Goal: Task Accomplishment & Management: Manage account settings

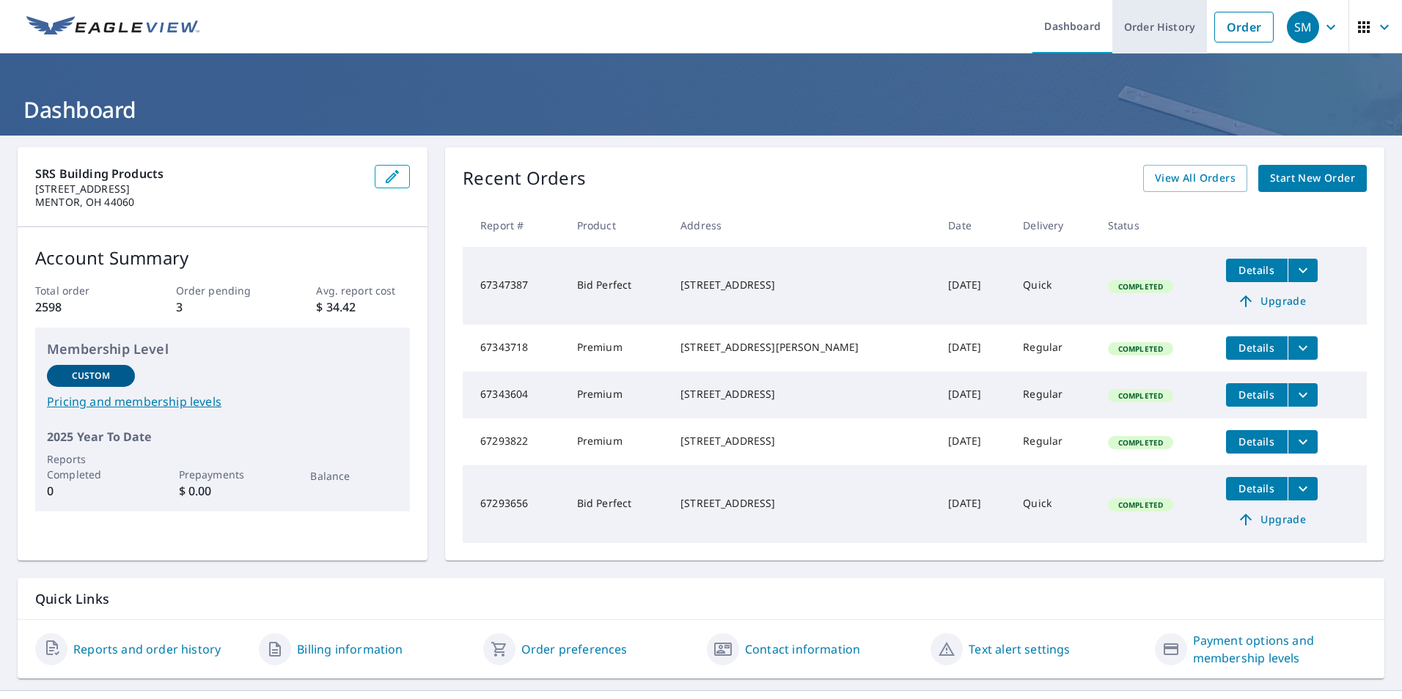
click at [1143, 27] on link "Order History" at bounding box center [1159, 27] width 95 height 54
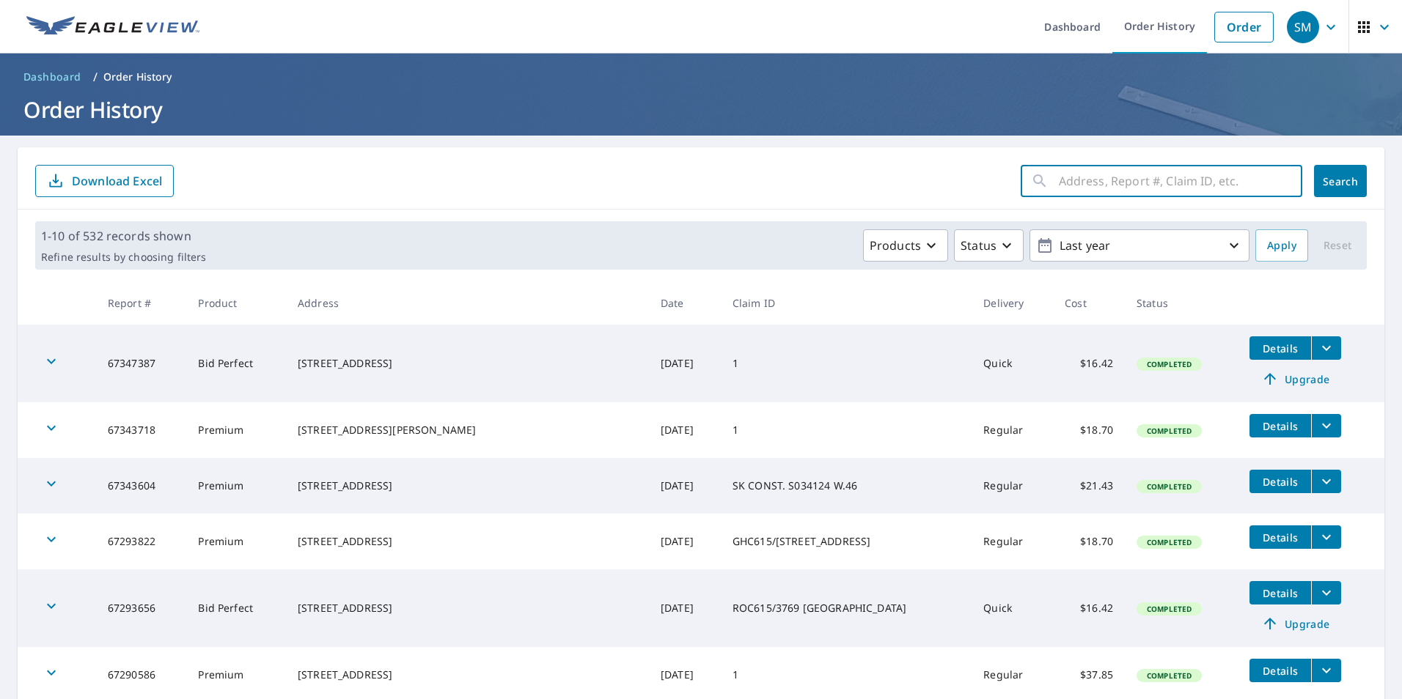
click at [1112, 177] on input "text" at bounding box center [1180, 181] width 243 height 41
type input "1526 [PERSON_NAME]"
click at [1333, 181] on span "Search" at bounding box center [1340, 181] width 29 height 14
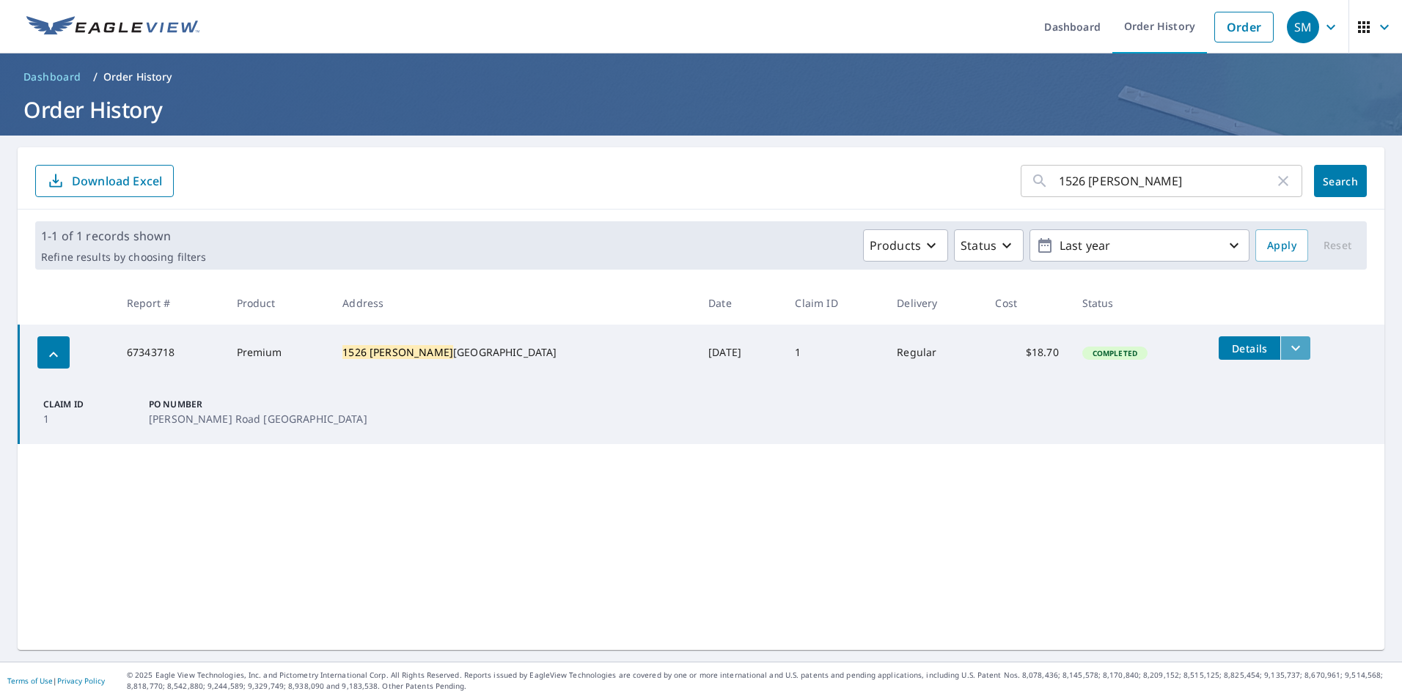
click at [1287, 348] on icon "filesDropdownBtn-67343718" at bounding box center [1296, 348] width 18 height 18
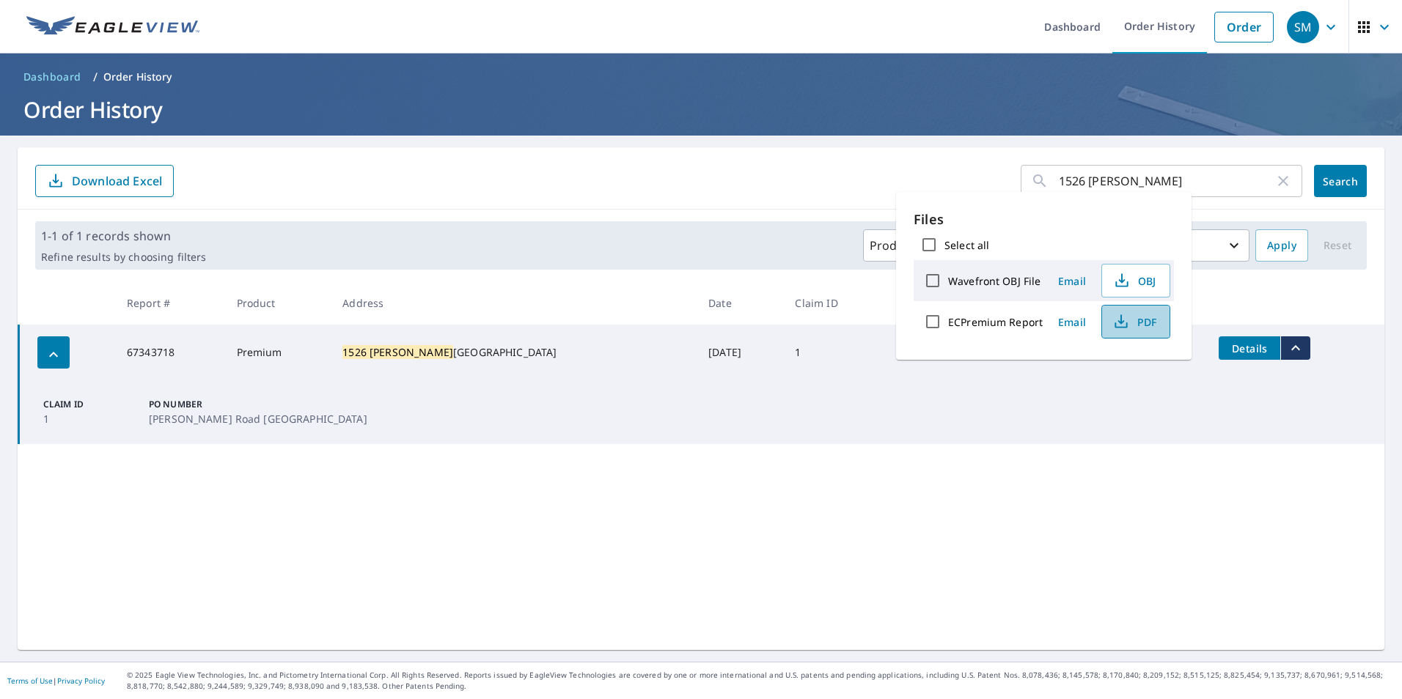
click at [1153, 328] on span "PDF" at bounding box center [1134, 322] width 47 height 18
click at [1158, 184] on input "1526 [PERSON_NAME]" at bounding box center [1167, 181] width 216 height 41
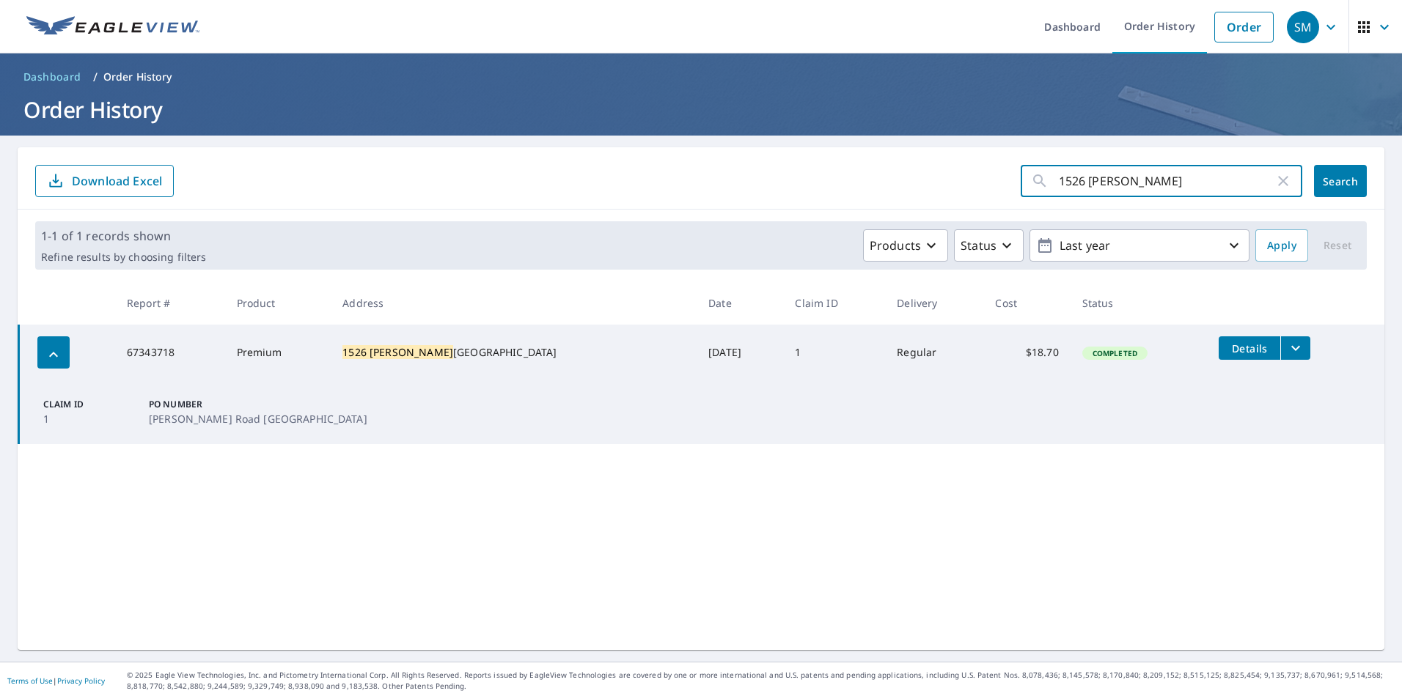
drag, startPoint x: 1158, startPoint y: 184, endPoint x: 905, endPoint y: 176, distance: 253.8
click at [931, 177] on form "1526 [PERSON_NAME] ​ Search Download Excel" at bounding box center [700, 181] width 1331 height 32
type input "3503 WEST 46"
click at [1326, 180] on span "Search" at bounding box center [1340, 181] width 29 height 14
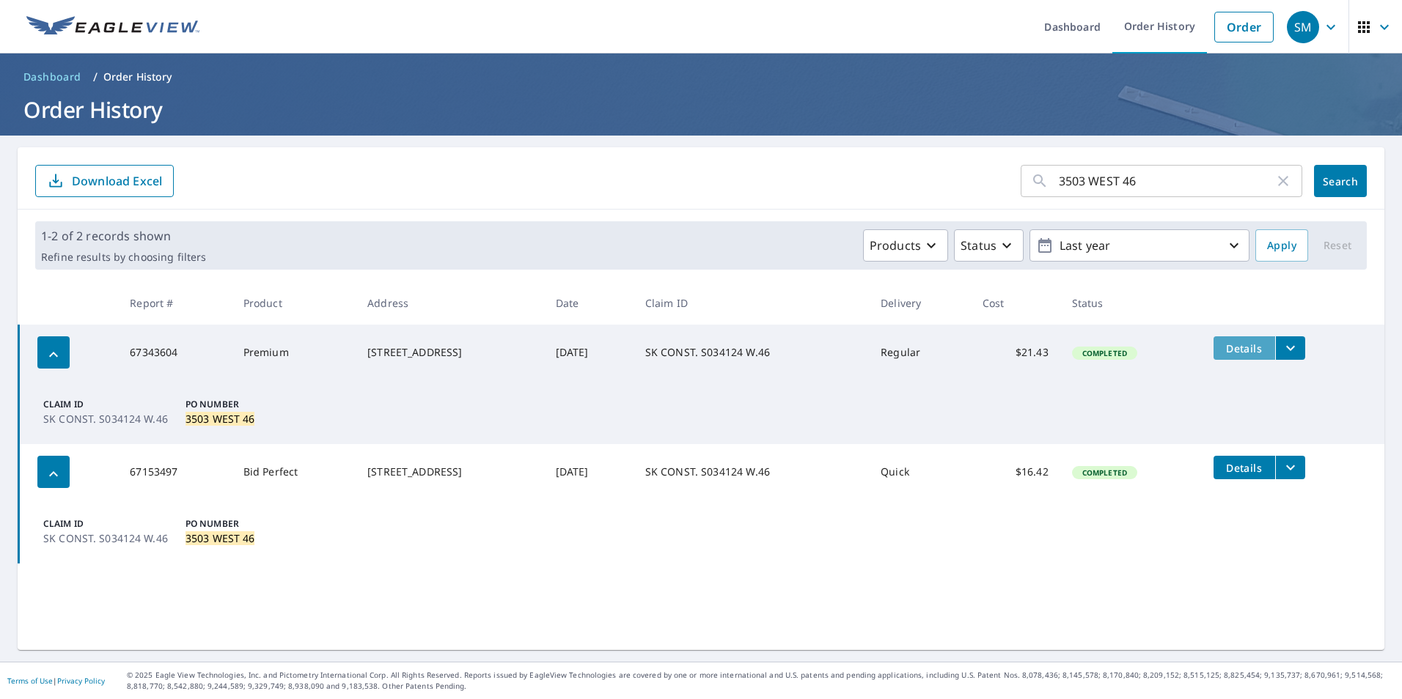
click at [1260, 342] on span "Details" at bounding box center [1244, 349] width 44 height 14
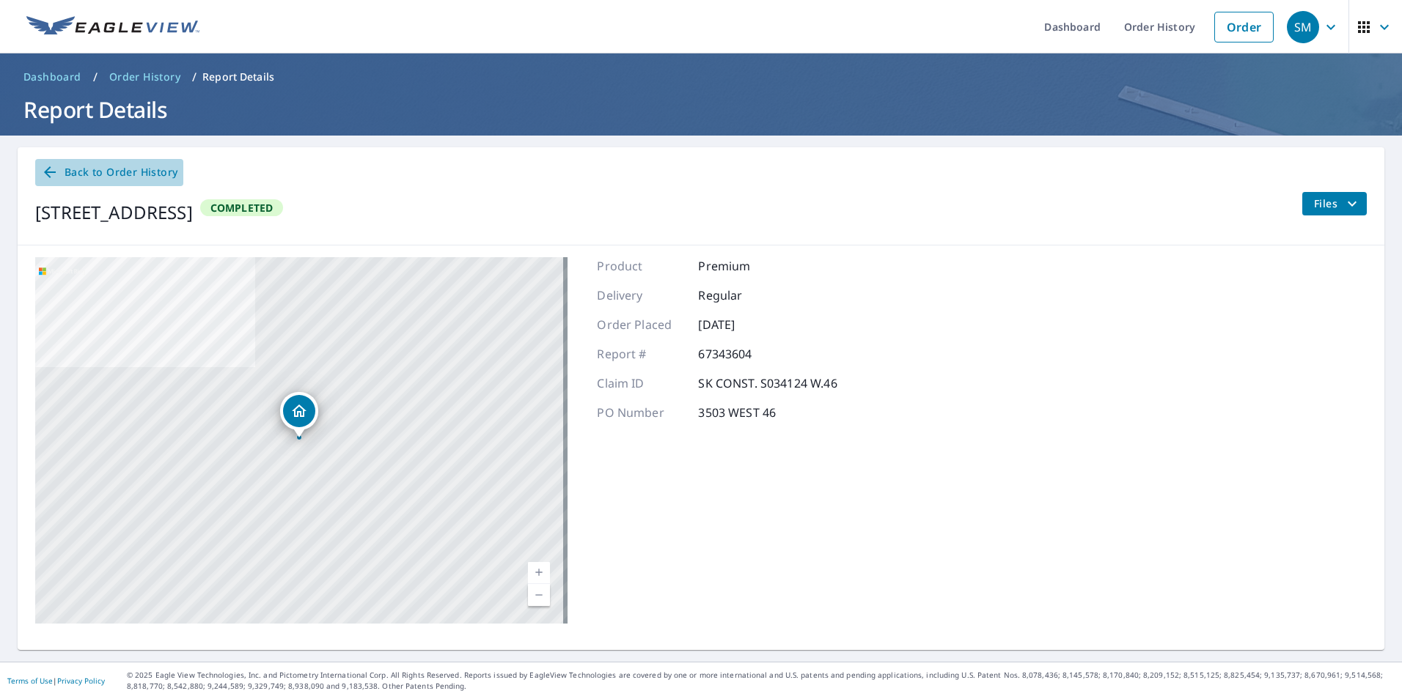
click at [50, 169] on icon at bounding box center [50, 172] width 18 height 18
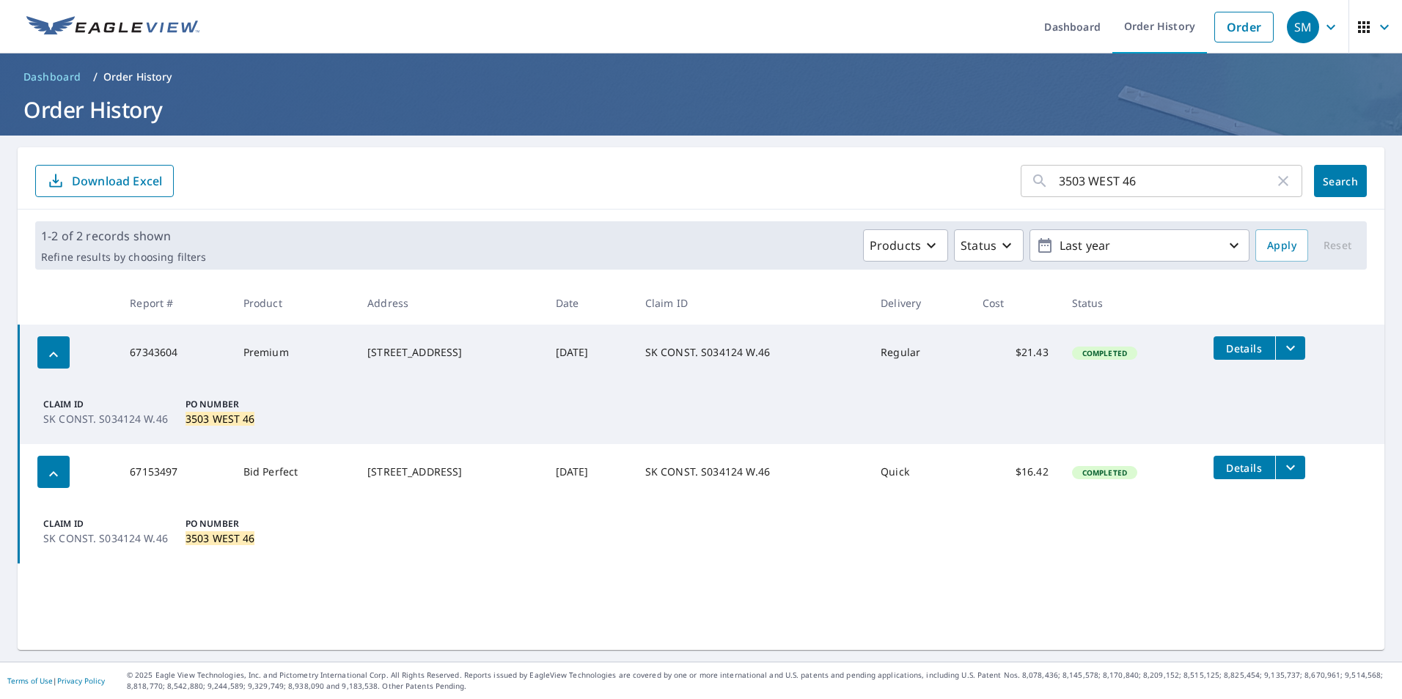
click at [1288, 342] on icon "filesDropdownBtn-67343604" at bounding box center [1291, 348] width 18 height 18
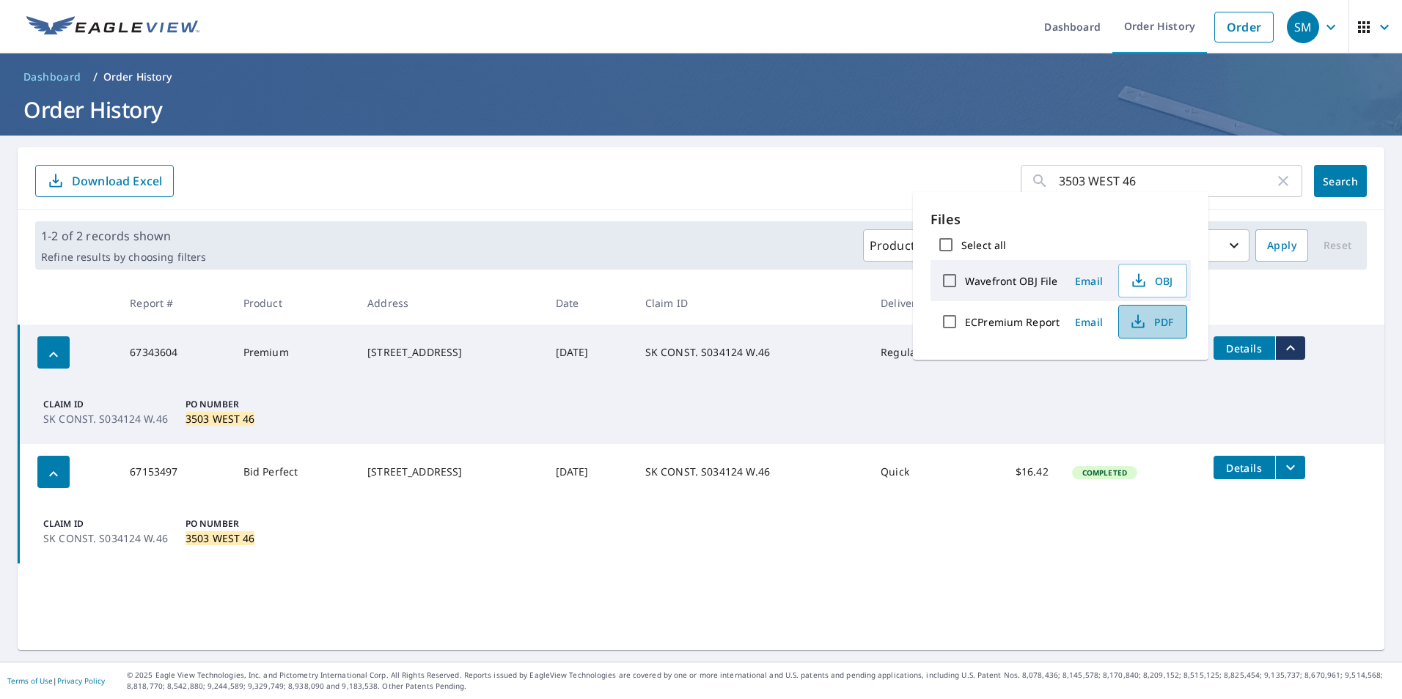
click at [1158, 319] on span "PDF" at bounding box center [1151, 322] width 47 height 18
